Goal: Book appointment/travel/reservation

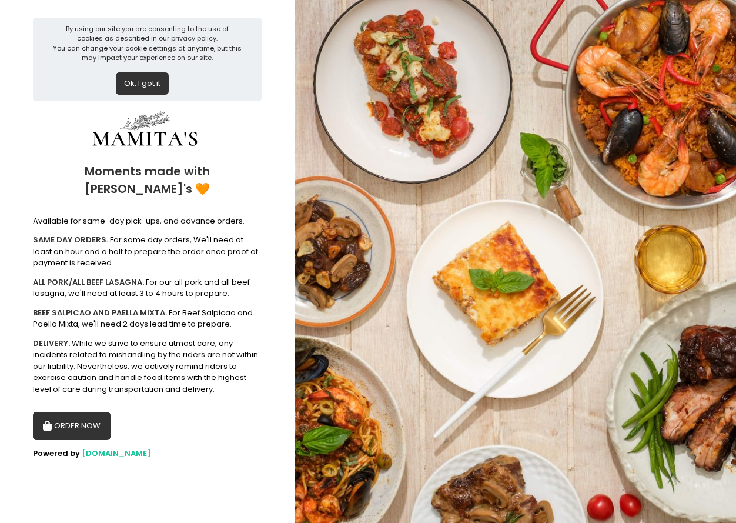
click at [91, 412] on button "ORDER NOW" at bounding box center [72, 426] width 78 height 28
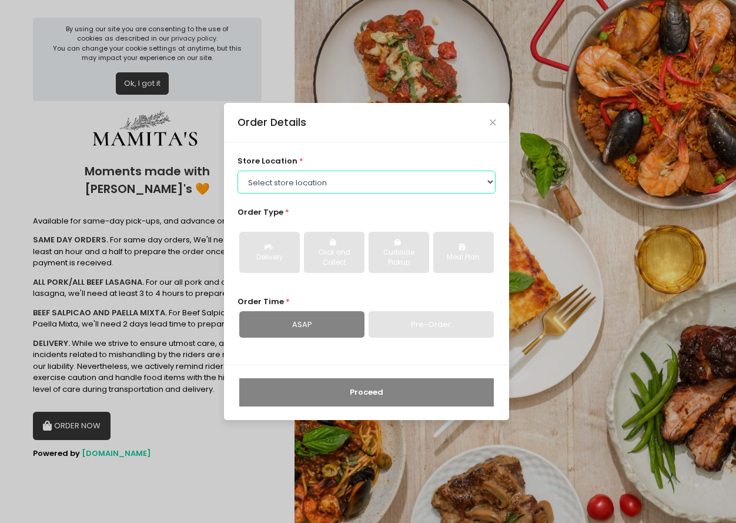
click at [320, 181] on select "Select store location Mamitas PH - [GEOGRAPHIC_DATA] Mamitas PH - [GEOGRAPHIC_D…" at bounding box center [367, 182] width 259 height 22
click at [238, 171] on select "Select store location Mamitas PH - [GEOGRAPHIC_DATA] Mamitas PH - [GEOGRAPHIC_D…" at bounding box center [367, 182] width 259 height 22
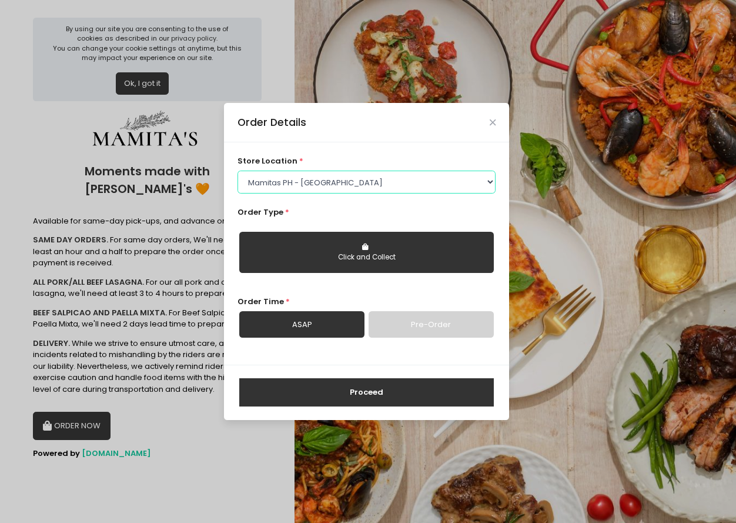
click at [351, 178] on select "Select store location Mamitas PH - [GEOGRAPHIC_DATA] Mamitas PH - [GEOGRAPHIC_D…" at bounding box center [367, 182] width 259 height 22
select select "6602978951b8268a02d72b28"
click at [238, 171] on select "Select store location Mamitas PH - [GEOGRAPHIC_DATA] Mamitas PH - [GEOGRAPHIC_D…" at bounding box center [367, 182] width 259 height 22
click at [332, 261] on div "Click and Collect" at bounding box center [367, 257] width 238 height 11
click at [404, 325] on link "Pre-Order" at bounding box center [431, 324] width 125 height 27
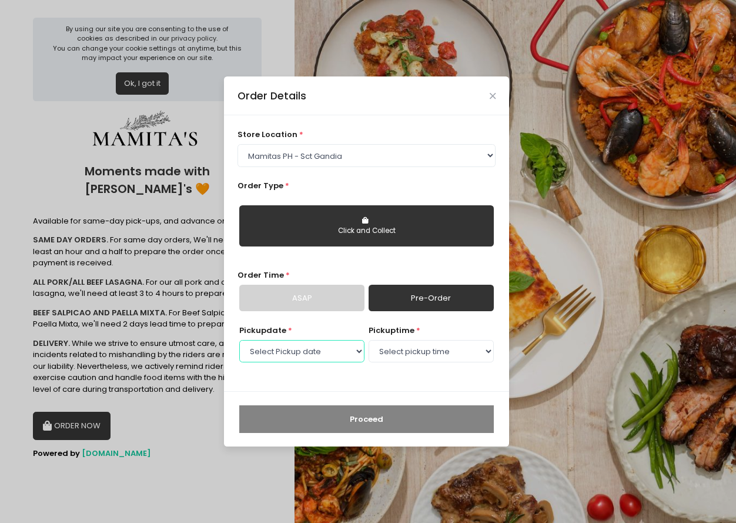
click at [309, 353] on select "Select Pickup date [DATE] [DATE] [DATE] [DATE] [DATE] [DATE] [DATE] [DATE] [DAT…" at bounding box center [301, 351] width 125 height 22
select select "[DATE]"
click at [239, 340] on select "Select Pickup date [DATE] [DATE] [DATE] [DATE] [DATE] [DATE] [DATE] [DATE] [DAT…" at bounding box center [301, 351] width 125 height 22
click at [418, 348] on select "Select pickup time 09:00 AM - 09:30 AM 09:30 AM - 10:00 AM 10:00 AM - 10:30 AM …" at bounding box center [431, 351] width 125 height 22
select select "16:30"
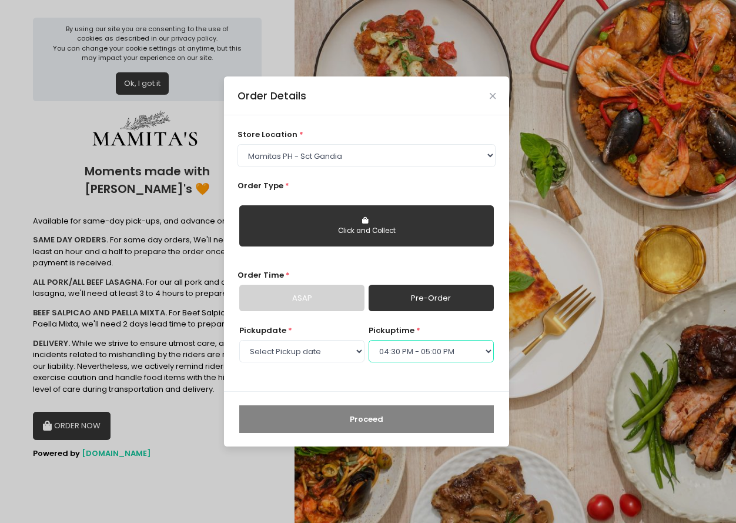
click at [369, 340] on select "Select pickup time 09:00 AM - 09:30 AM 09:30 AM - 10:00 AM 10:00 AM - 10:30 AM …" at bounding box center [431, 351] width 125 height 22
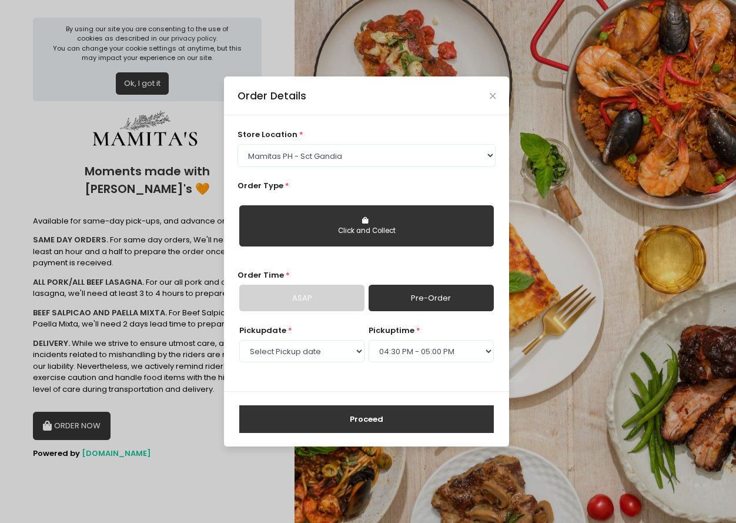
click at [376, 432] on button "Proceed" at bounding box center [366, 419] width 255 height 28
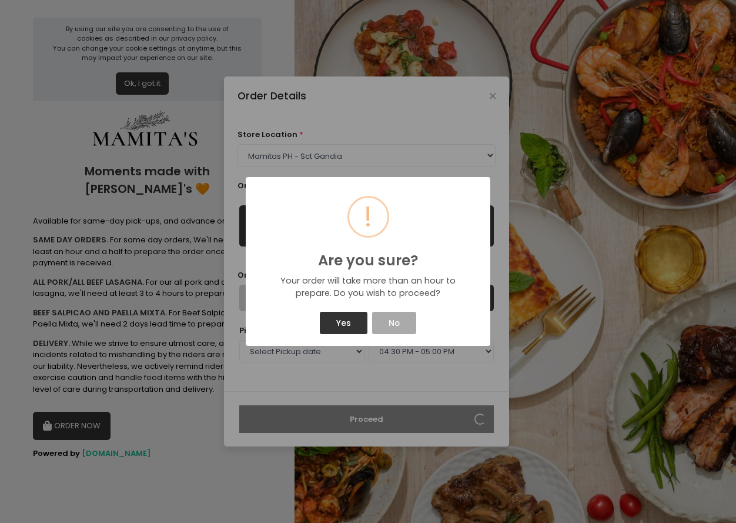
click at [348, 334] on div "Yes No" at bounding box center [368, 323] width 226 height 28
click at [346, 325] on button "Yes" at bounding box center [343, 323] width 47 height 22
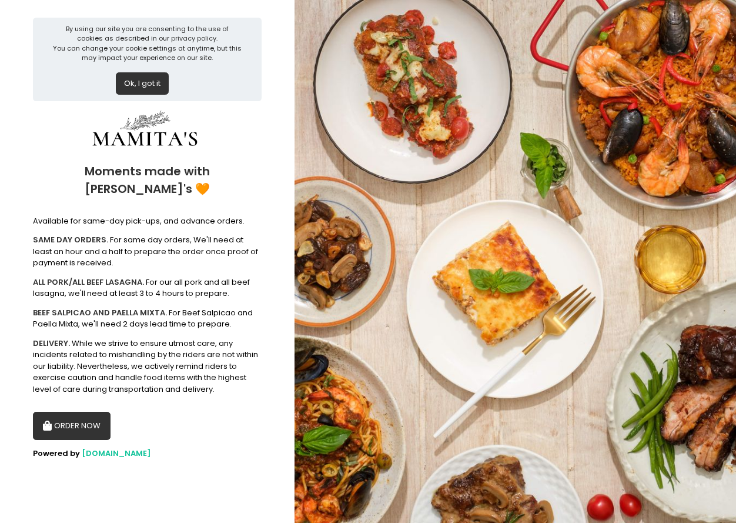
click at [61, 412] on button "ORDER NOW" at bounding box center [72, 426] width 78 height 28
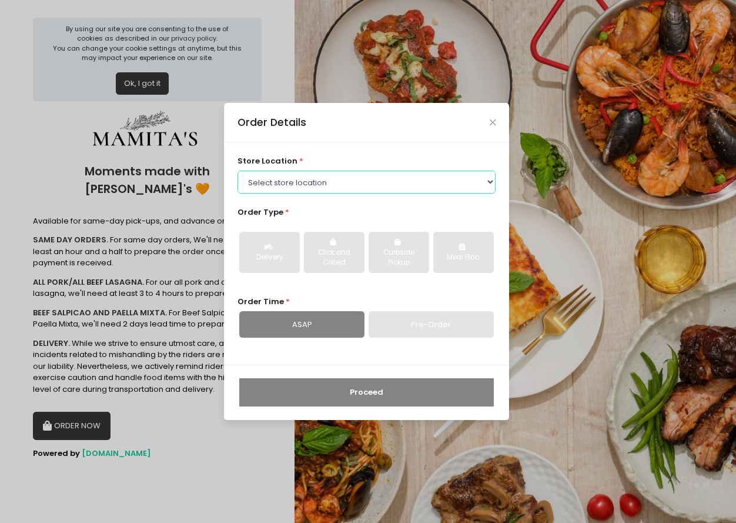
click at [310, 182] on select "Select store location Mamitas PH - [GEOGRAPHIC_DATA] Mamitas PH - [GEOGRAPHIC_D…" at bounding box center [367, 182] width 259 height 22
select select "6602978951b8268a02d72b28"
click at [238, 171] on select "Select store location Mamitas PH - [GEOGRAPHIC_DATA] Mamitas PH - [GEOGRAPHIC_D…" at bounding box center [367, 182] width 259 height 22
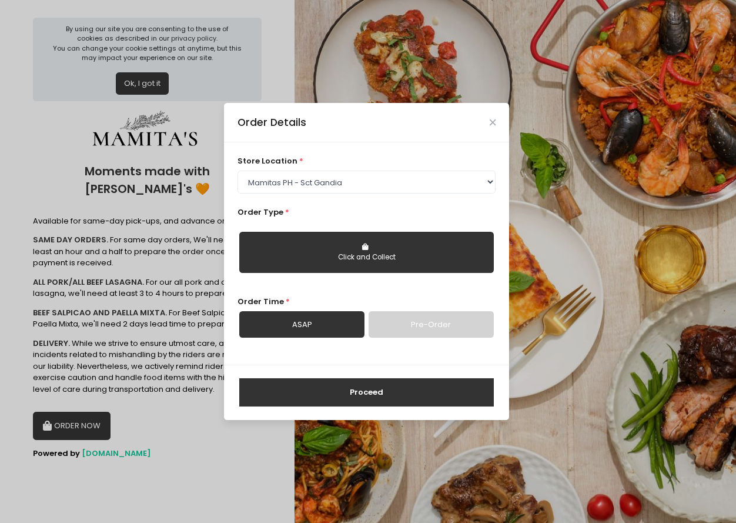
click at [332, 247] on button "Click and Collect" at bounding box center [366, 252] width 255 height 41
click at [408, 331] on link "Pre-Order" at bounding box center [431, 324] width 125 height 27
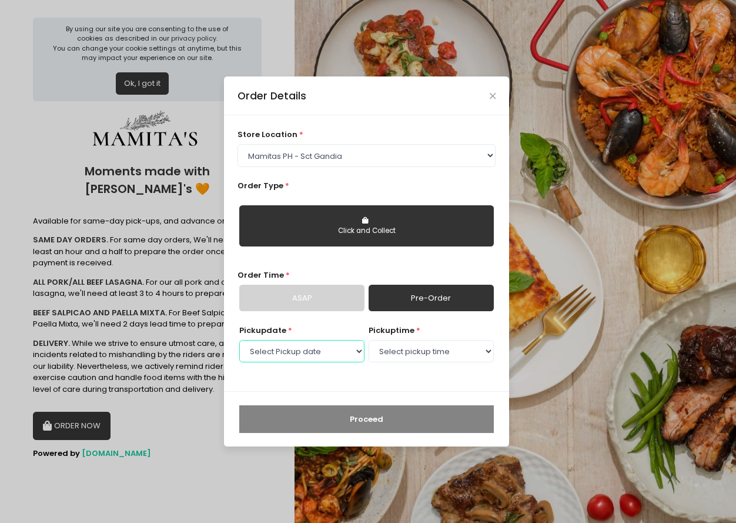
click at [318, 346] on select "Select Pickup date [DATE] [DATE] [DATE] [DATE] [DATE] [DATE] [DATE] [DATE] [DAT…" at bounding box center [301, 351] width 125 height 22
select select "[DATE]"
click at [239, 340] on select "Select Pickup date [DATE] [DATE] [DATE] [DATE] [DATE] [DATE] [DATE] [DATE] [DAT…" at bounding box center [301, 351] width 125 height 22
click at [443, 347] on select "Select pickup time 09:00 AM - 09:30 AM 09:30 AM - 10:00 AM 10:00 AM - 10:30 AM …" at bounding box center [431, 351] width 125 height 22
select select "16:30"
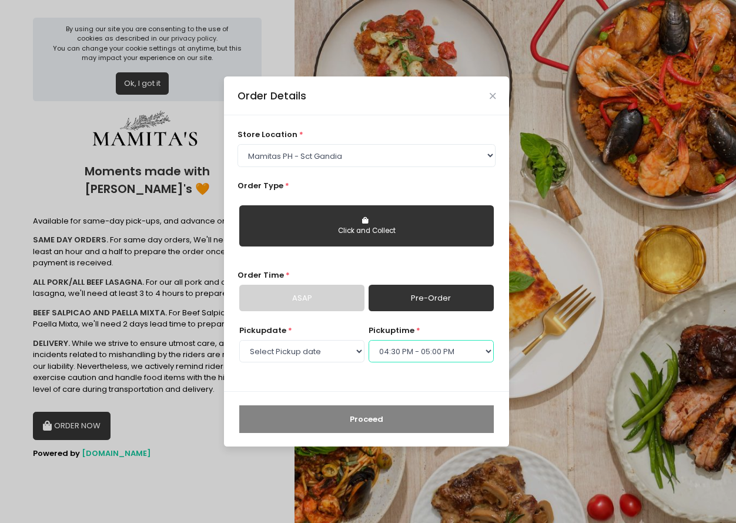
click at [369, 340] on select "Select pickup time 09:00 AM - 09:30 AM 09:30 AM - 10:00 AM 10:00 AM - 10:30 AM …" at bounding box center [431, 351] width 125 height 22
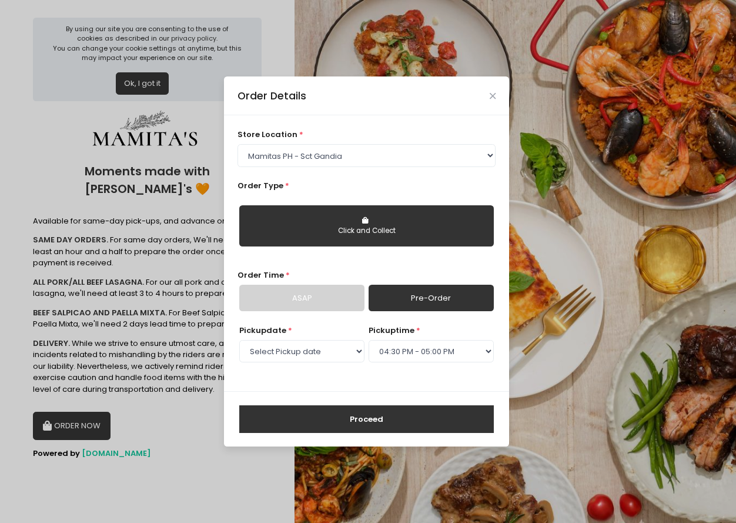
click at [398, 412] on button "Proceed" at bounding box center [366, 419] width 255 height 28
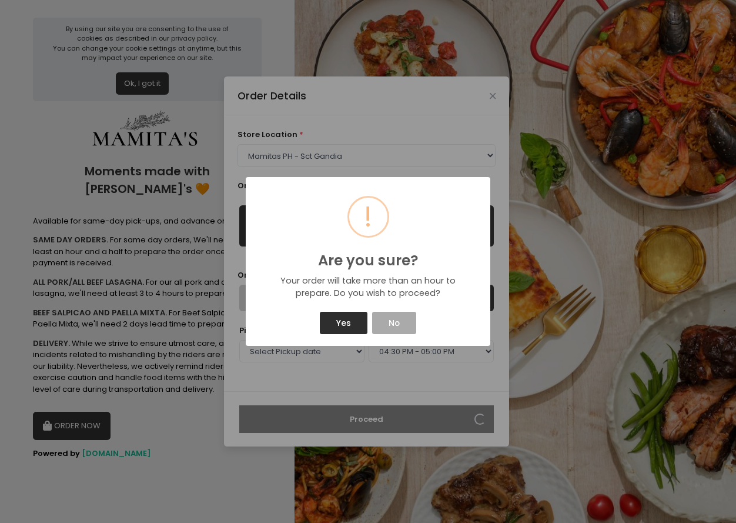
click at [348, 319] on button "Yes" at bounding box center [343, 323] width 47 height 22
